Goal: Task Accomplishment & Management: Use online tool/utility

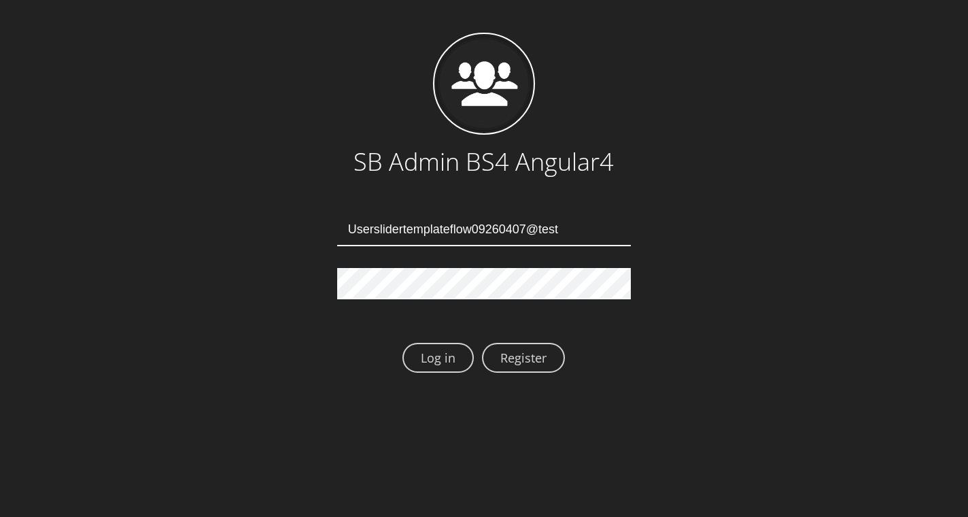
type input "Userslidertemplateflow09260407@test.qa"
type input "[EMAIL_ADDRESS][DOMAIN_NAME]"
